Goal: Task Accomplishment & Management: Manage account settings

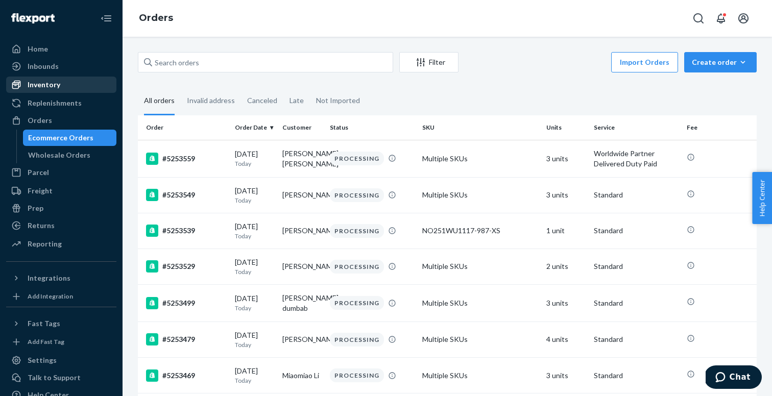
click at [67, 83] on div "Inventory" at bounding box center [61, 85] width 108 height 14
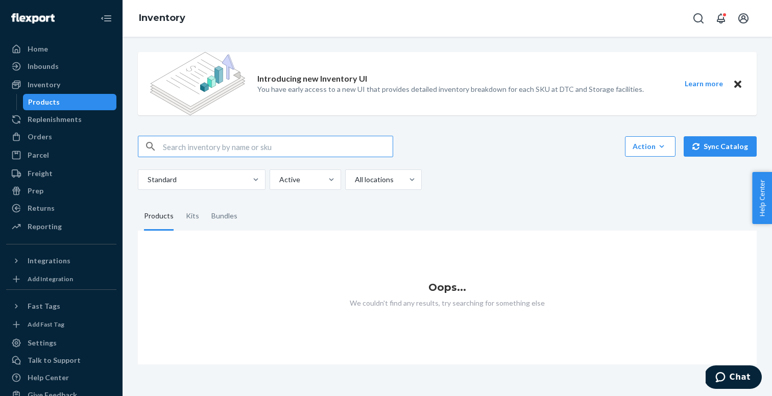
click at [263, 148] on input "text" at bounding box center [278, 146] width 230 height 20
type input "NW221WU11103-652-M"
click at [286, 147] on input "NW221WU11103-652-M" at bounding box center [278, 146] width 230 height 20
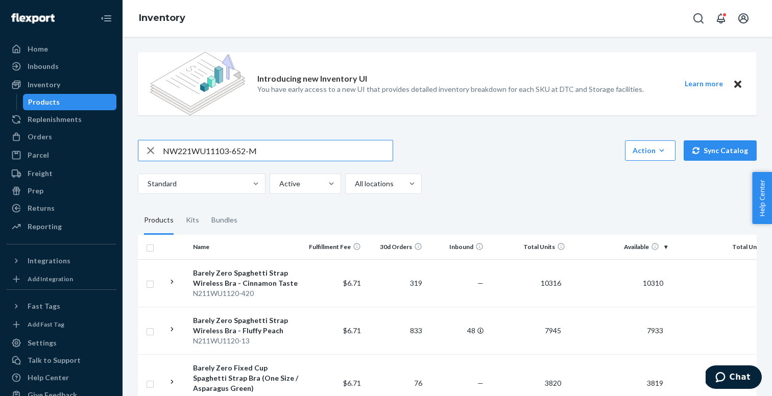
type input "NW221WU11103-652-M"
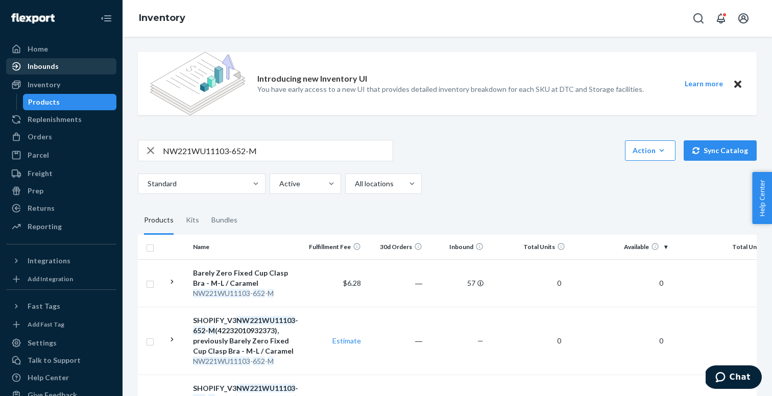
click at [61, 61] on div "Inbounds" at bounding box center [61, 66] width 108 height 14
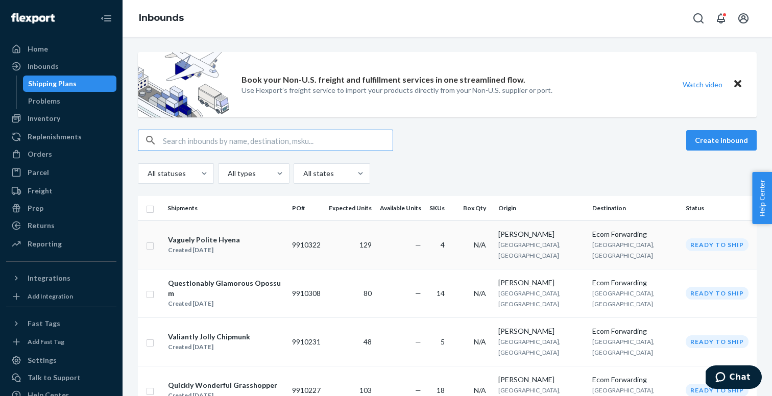
click at [252, 234] on div "Vaguely Polite Hyena Created [DATE]" at bounding box center [225, 244] width 116 height 21
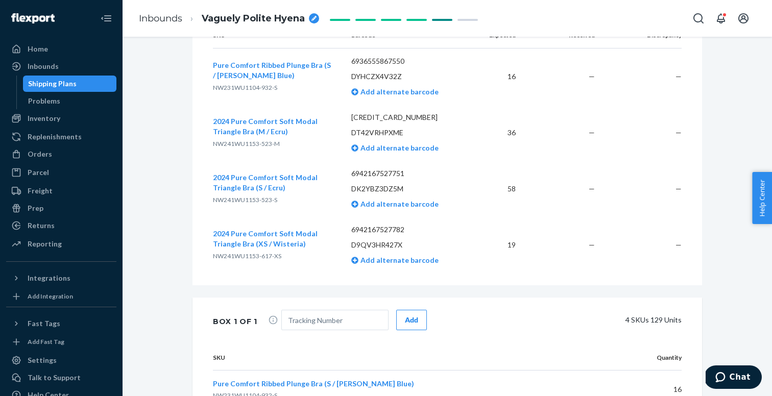
scroll to position [351, 0]
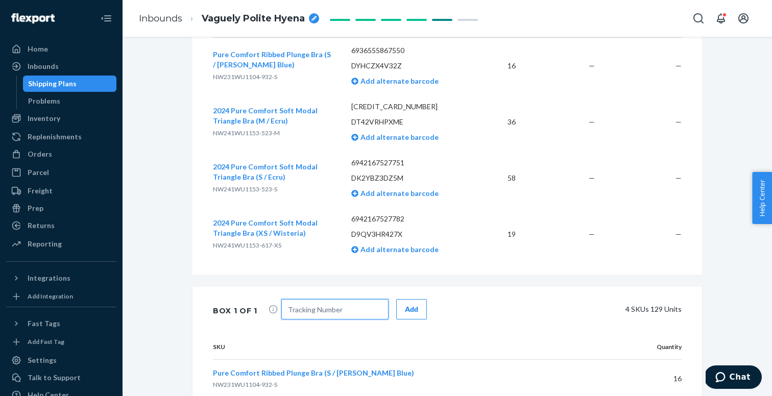
click at [343, 314] on input "text" at bounding box center [334, 309] width 107 height 20
paste input "1ZJ7278J0315041567"
type input "1ZJ7278J0315041567"
click at [404, 319] on button "Add" at bounding box center [411, 309] width 31 height 20
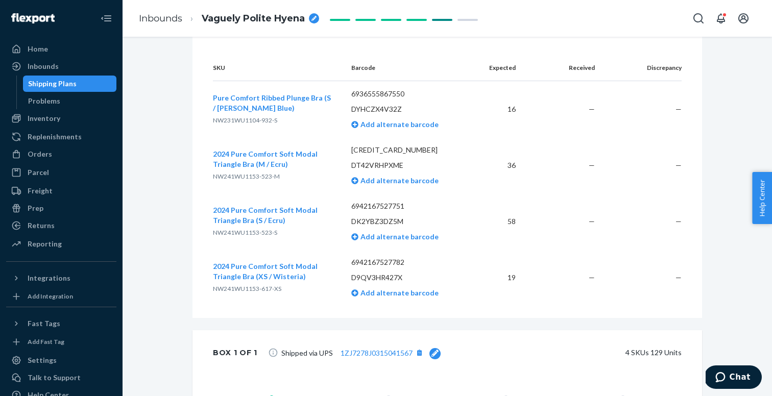
scroll to position [324, 0]
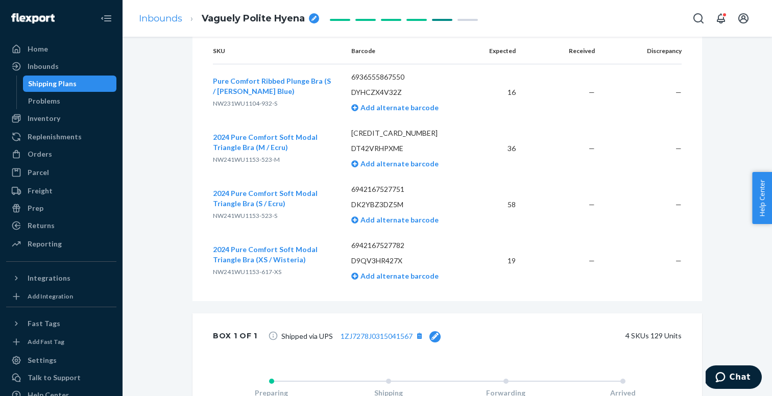
click at [164, 21] on link "Inbounds" at bounding box center [160, 18] width 43 height 11
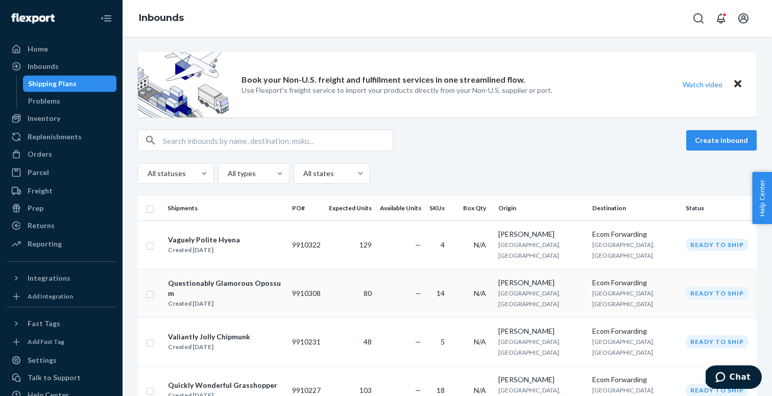
click at [252, 299] on div "Created [DATE]" at bounding box center [225, 304] width 115 height 10
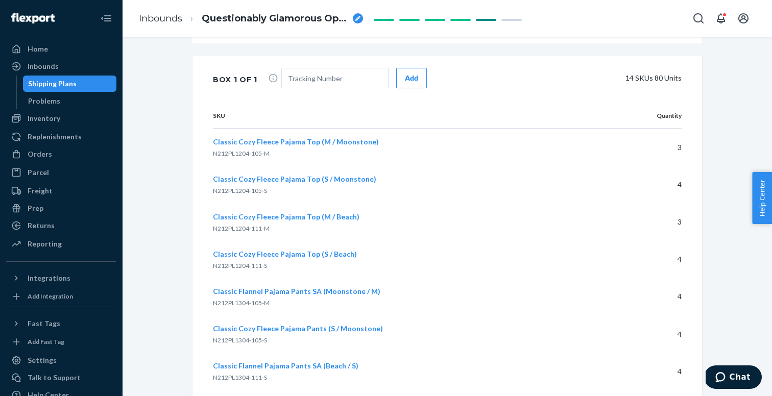
scroll to position [1152, 0]
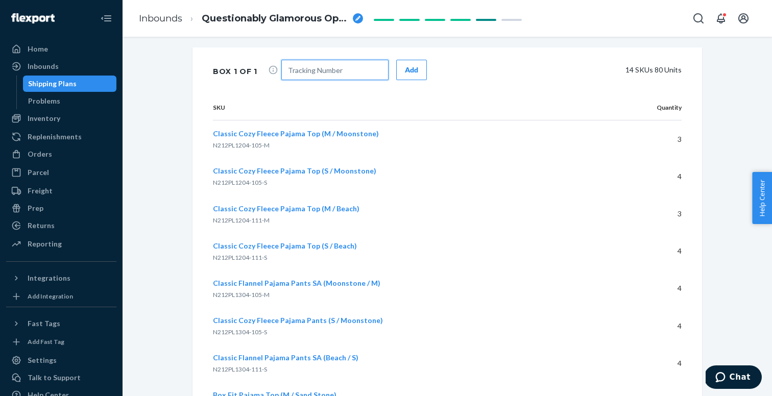
click at [316, 75] on input "text" at bounding box center [334, 70] width 107 height 20
paste input "1ZJ7278J0315829172"
type input "1ZJ7278J0315829172"
click at [400, 68] on button "Add" at bounding box center [411, 70] width 31 height 20
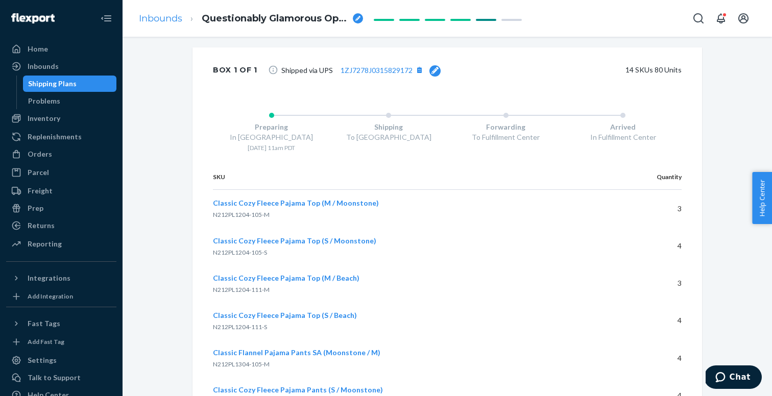
click at [162, 18] on link "Inbounds" at bounding box center [160, 18] width 43 height 11
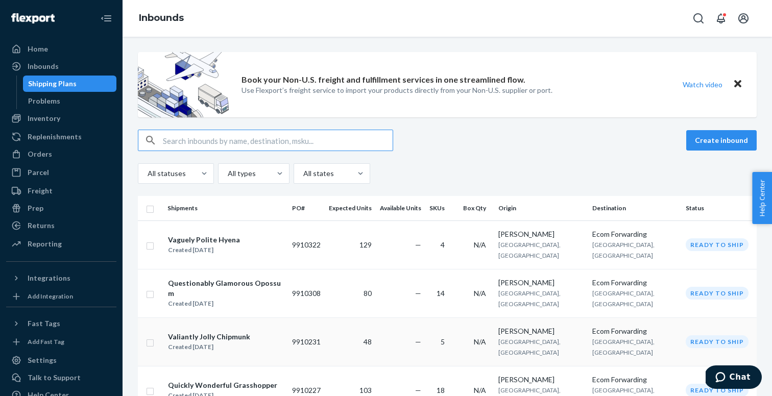
click at [206, 332] on div "Valiantly Jolly Chipmunk" at bounding box center [209, 337] width 82 height 10
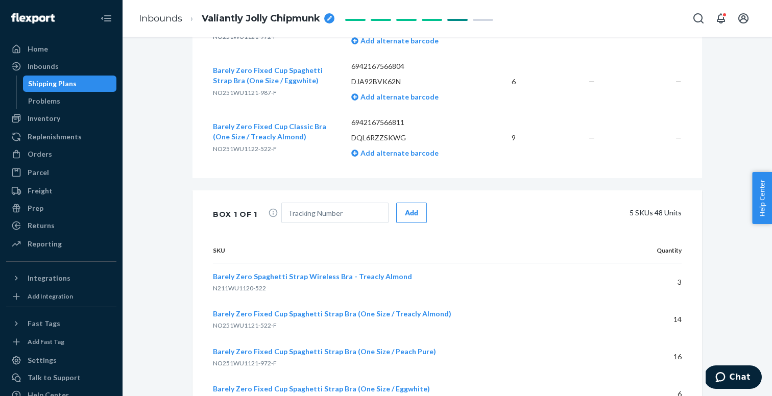
scroll to position [529, 0]
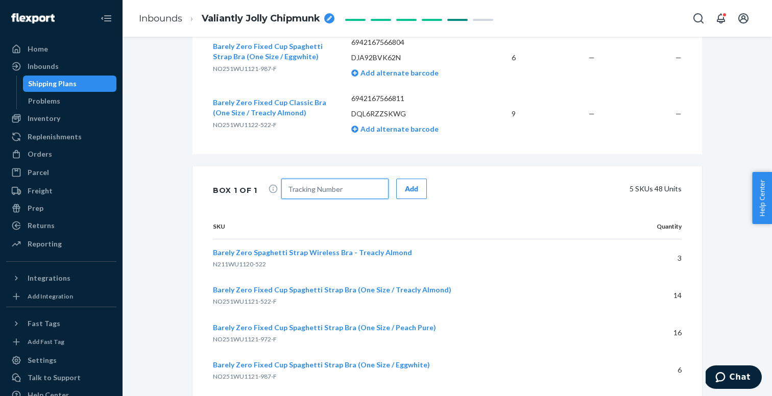
click at [318, 184] on input "text" at bounding box center [334, 189] width 107 height 20
paste input "1ZJ7278J0315558956"
type input "1ZJ7278J0315558956"
click at [417, 185] on button "Add" at bounding box center [411, 189] width 31 height 20
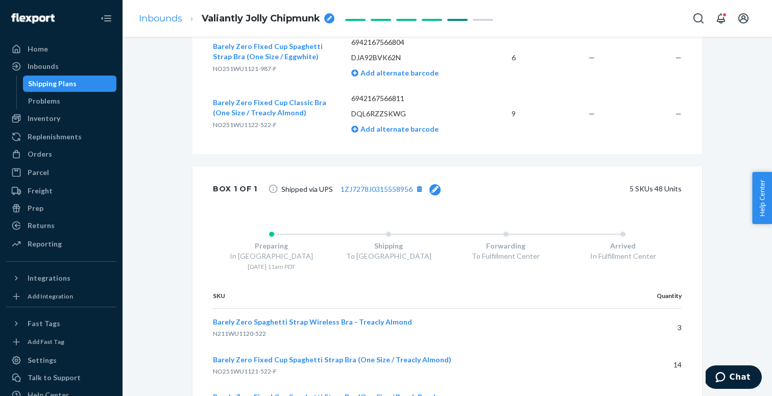
click at [162, 16] on link "Inbounds" at bounding box center [160, 18] width 43 height 11
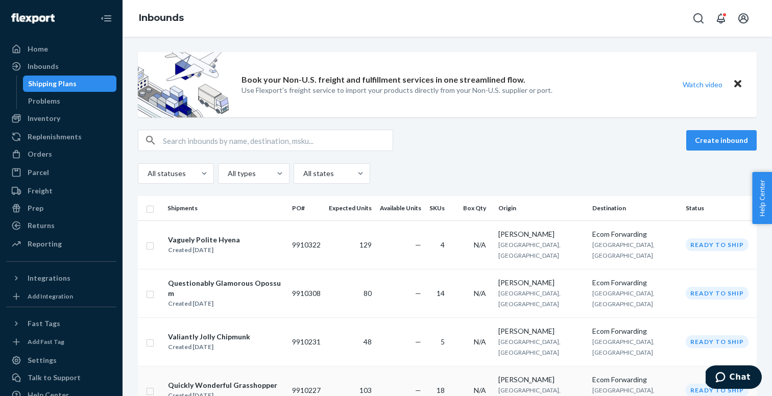
click at [221, 380] on div "Quickly Wonderful Grasshopper" at bounding box center [222, 385] width 109 height 10
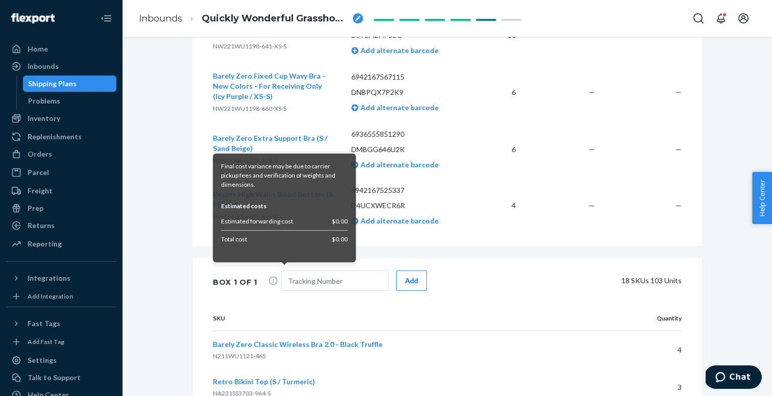
scroll to position [1169, 0]
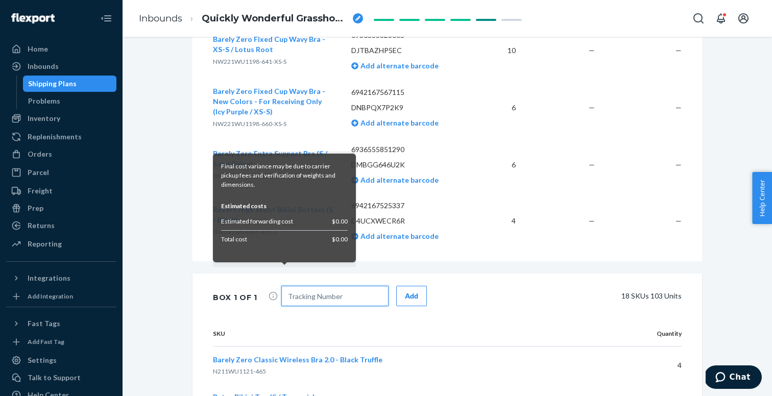
click at [355, 297] on input "text" at bounding box center [334, 296] width 107 height 20
paste input "1ZJ7278J0322938773"
type input "1ZJ7278J0322938773"
click at [405, 298] on div "Add" at bounding box center [411, 296] width 13 height 10
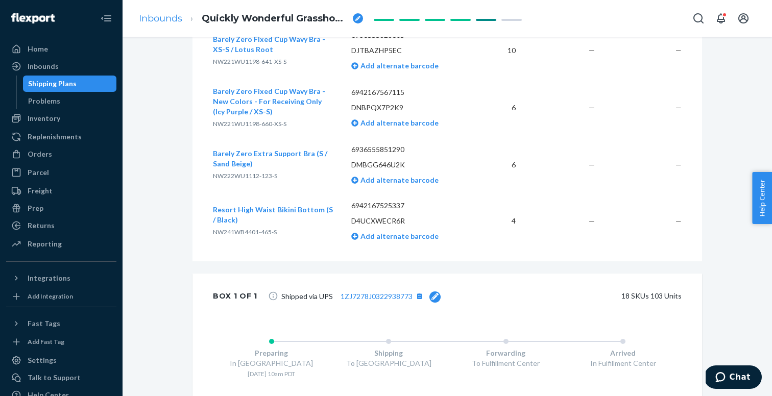
click at [156, 17] on link "Inbounds" at bounding box center [160, 18] width 43 height 11
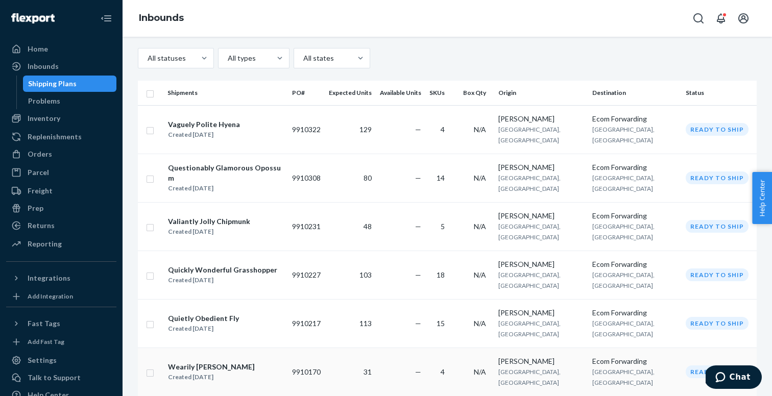
scroll to position [121, 0]
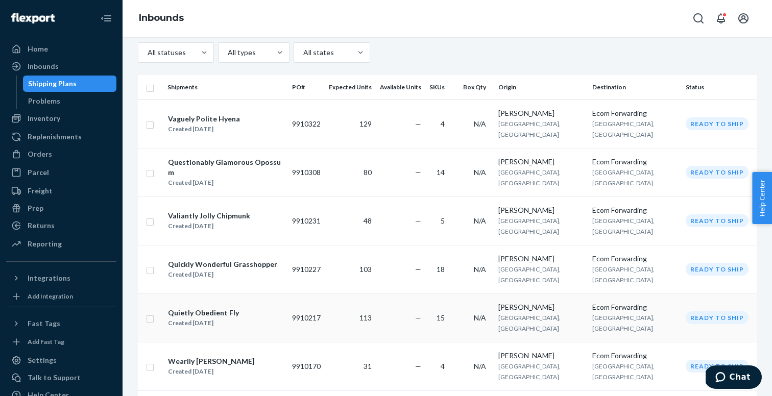
click at [221, 308] on div "Quietly Obedient Fly" at bounding box center [203, 313] width 71 height 10
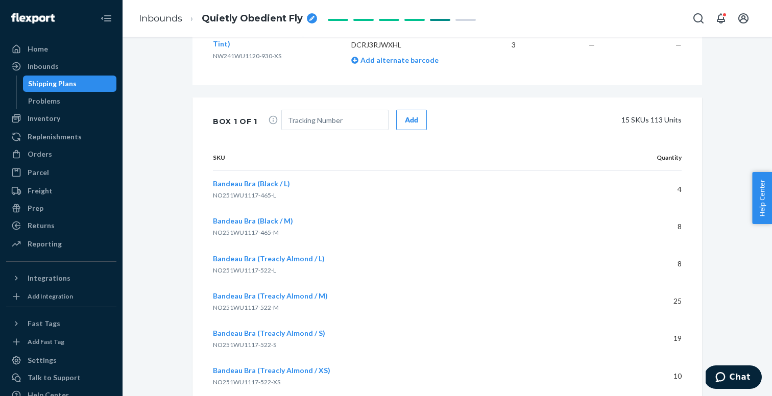
scroll to position [1159, 0]
click at [316, 118] on input "text" at bounding box center [334, 119] width 107 height 20
paste input "1ZJ7278J0326838169"
type input "1ZJ7278J0326838169"
click at [412, 119] on div "Add" at bounding box center [411, 119] width 13 height 10
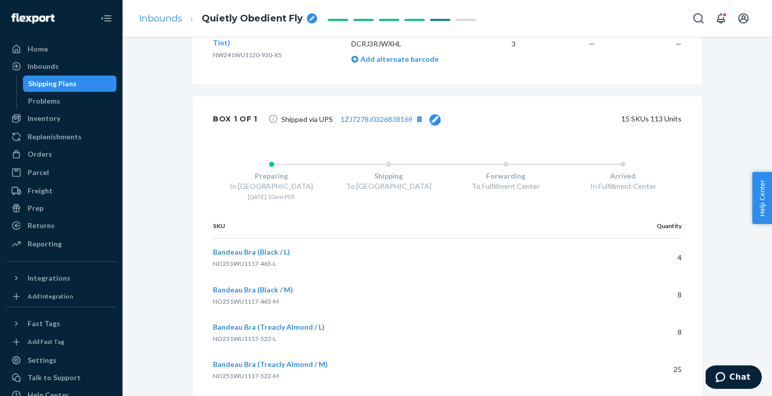
click at [165, 18] on link "Inbounds" at bounding box center [160, 18] width 43 height 11
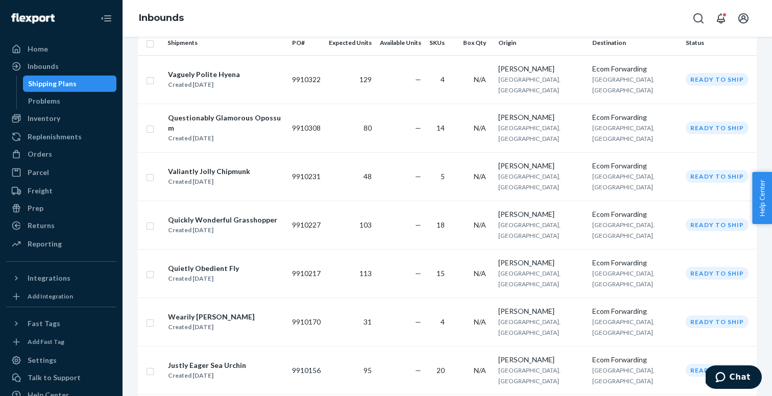
scroll to position [175, 0]
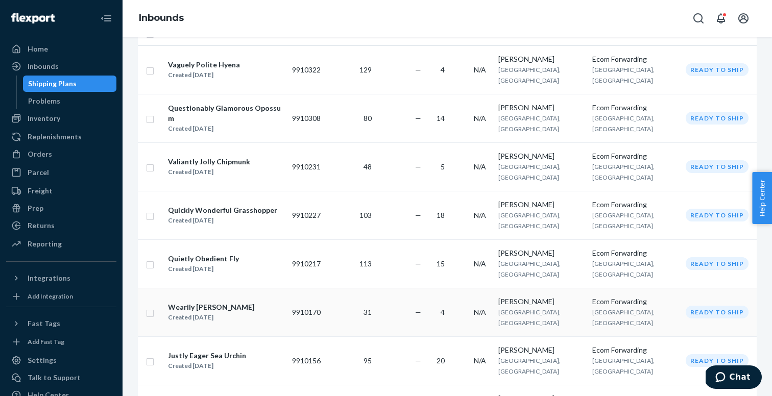
click at [208, 302] on div "Wearily [PERSON_NAME]" at bounding box center [211, 307] width 87 height 10
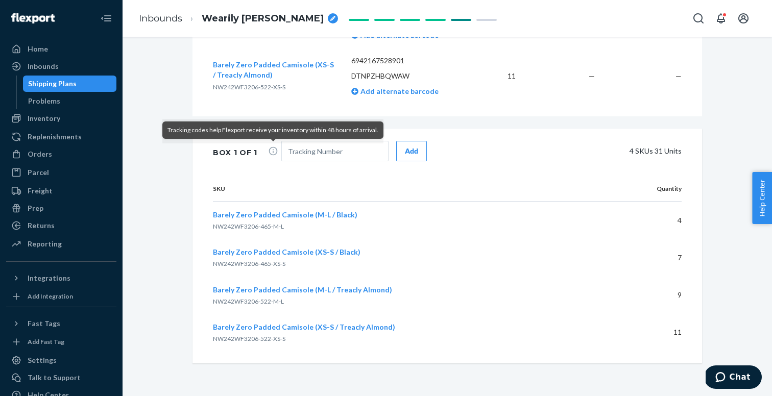
scroll to position [508, 0]
click at [308, 145] on input "text" at bounding box center [334, 151] width 107 height 20
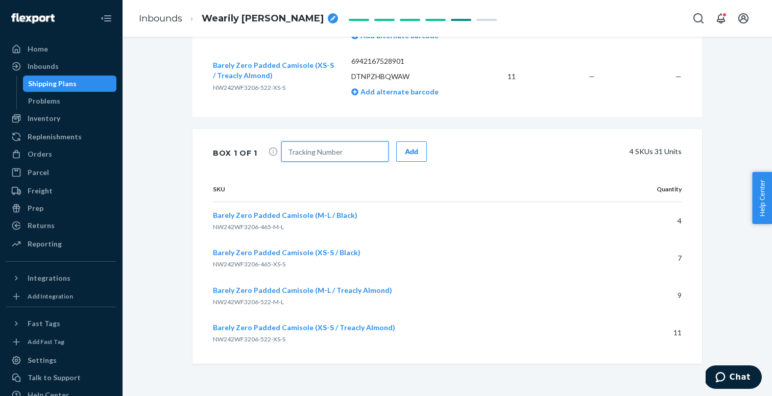
paste input "1ZJ7278J0320830150"
type input "1ZJ7278J0320830150"
click at [400, 150] on button "Add" at bounding box center [411, 151] width 31 height 20
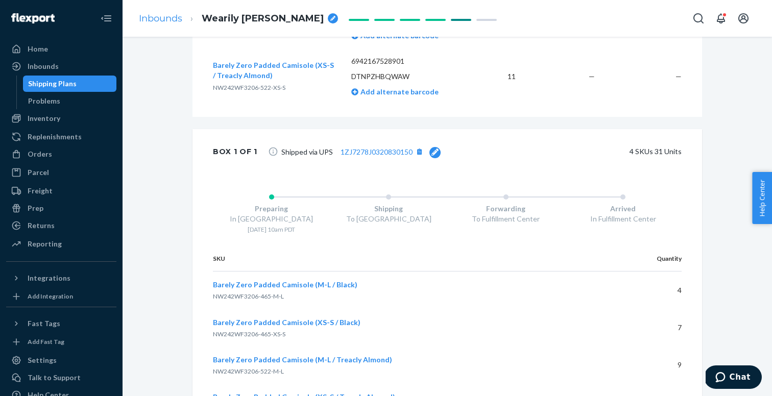
click at [159, 13] on link "Inbounds" at bounding box center [160, 18] width 43 height 11
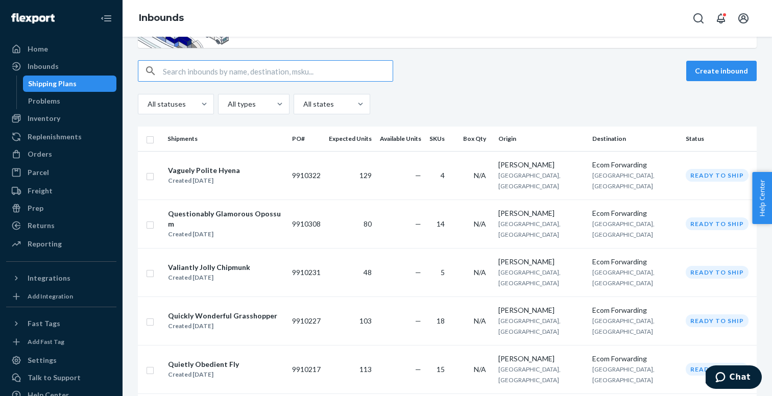
scroll to position [175, 0]
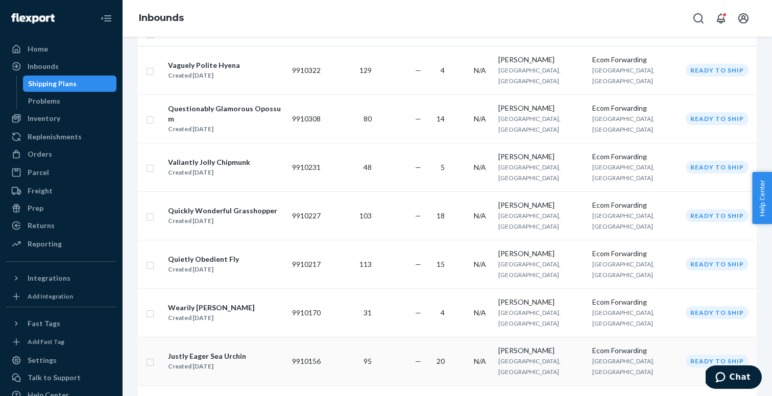
click at [233, 351] on div "Justly Eager Sea Urchin" at bounding box center [207, 356] width 78 height 10
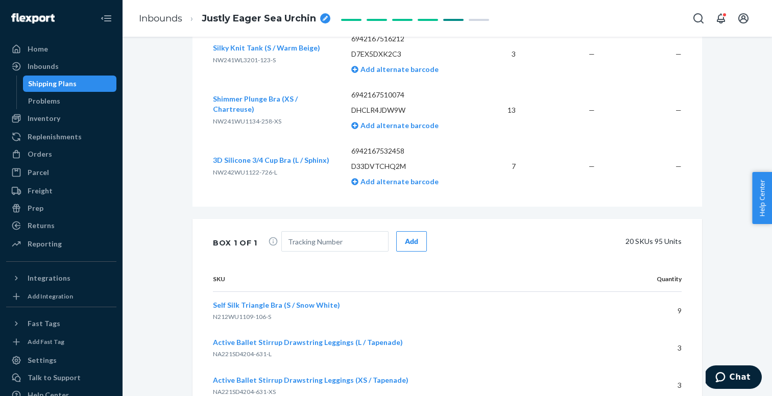
scroll to position [1353, 0]
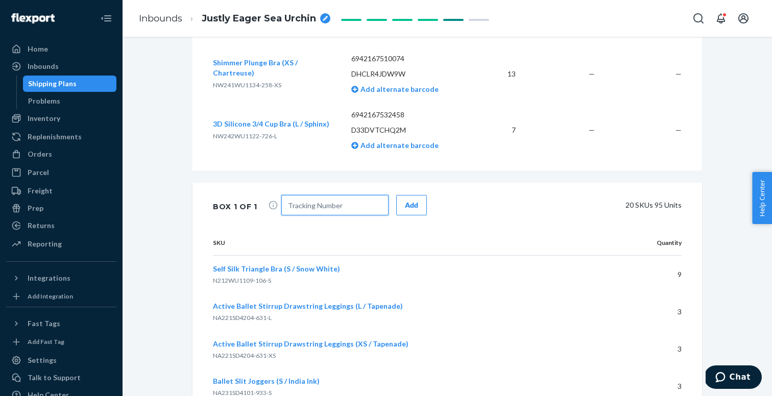
click at [325, 207] on input "text" at bounding box center [334, 205] width 107 height 20
paste input "1ZJ7278J0314881349"
type input "1ZJ7278J0314881349"
click at [411, 205] on div "Add" at bounding box center [411, 205] width 13 height 10
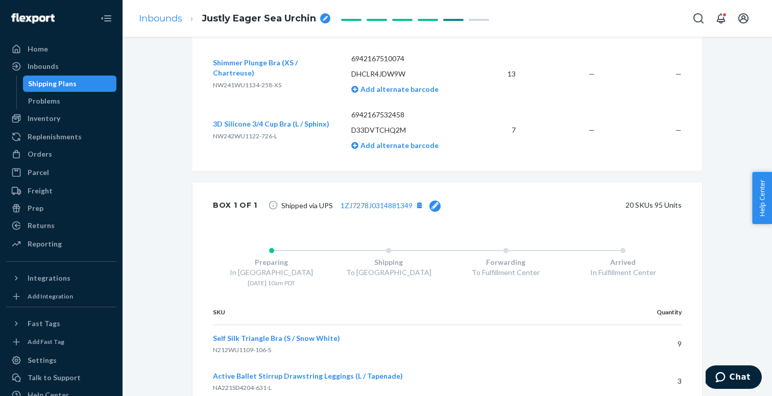
click at [163, 16] on link "Inbounds" at bounding box center [160, 18] width 43 height 11
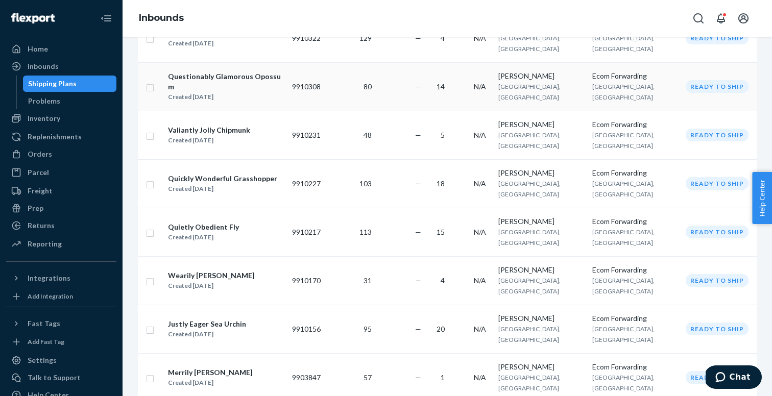
scroll to position [217, 0]
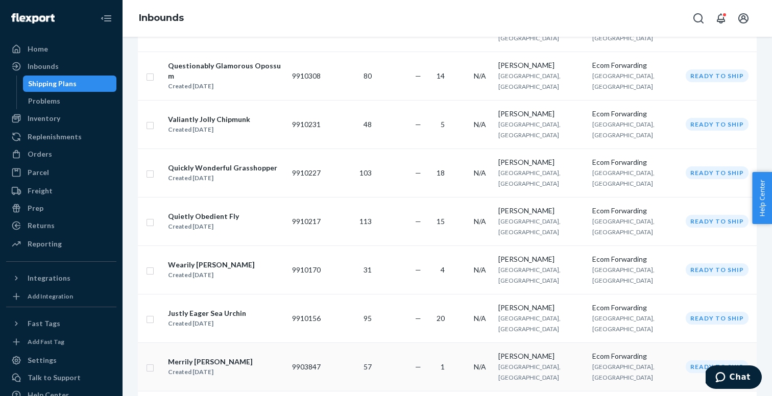
click at [213, 357] on div "Merrily [PERSON_NAME]" at bounding box center [210, 362] width 85 height 10
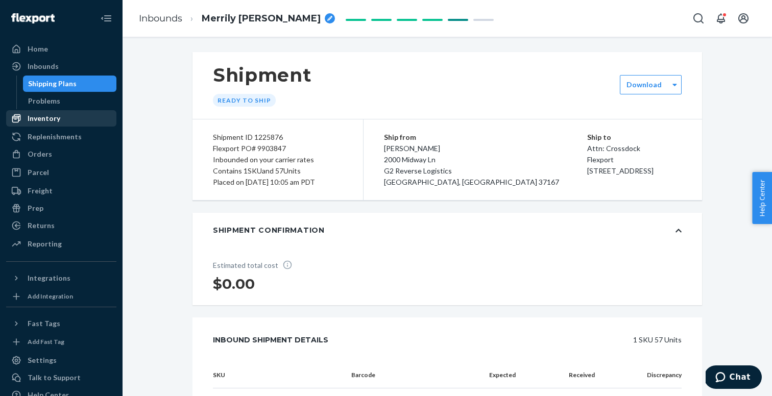
click at [77, 117] on div "Inventory" at bounding box center [61, 118] width 108 height 14
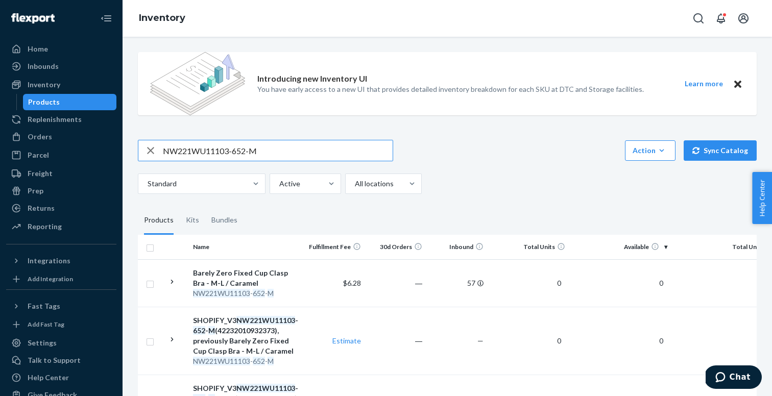
click at [149, 151] on icon "button" at bounding box center [150, 150] width 12 height 20
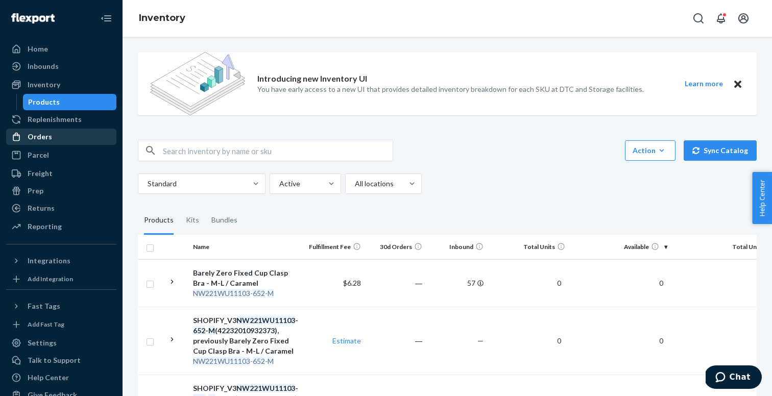
click at [84, 140] on div "Orders" at bounding box center [61, 137] width 108 height 14
